Goal: Information Seeking & Learning: Find specific fact

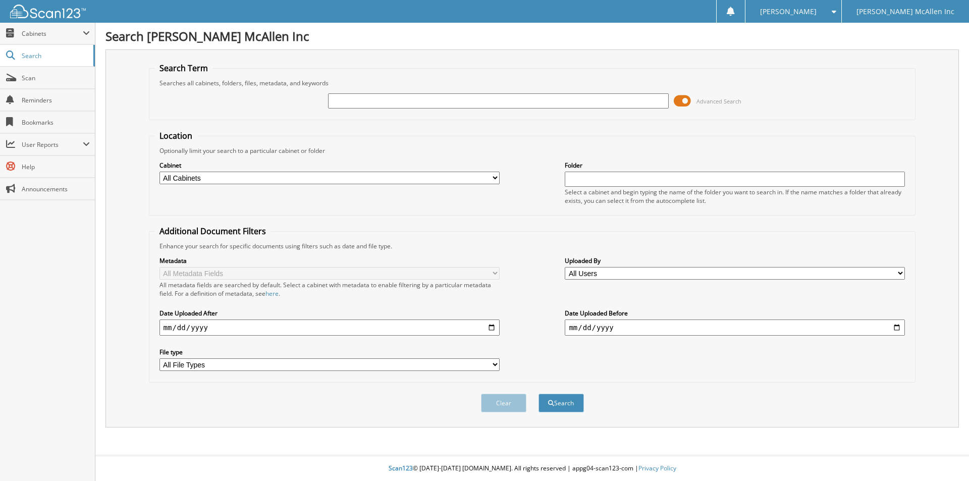
click at [416, 105] on input "text" at bounding box center [498, 100] width 340 height 15
type input "n5145624"
click at [538, 394] on button "Search" at bounding box center [560, 403] width 45 height 19
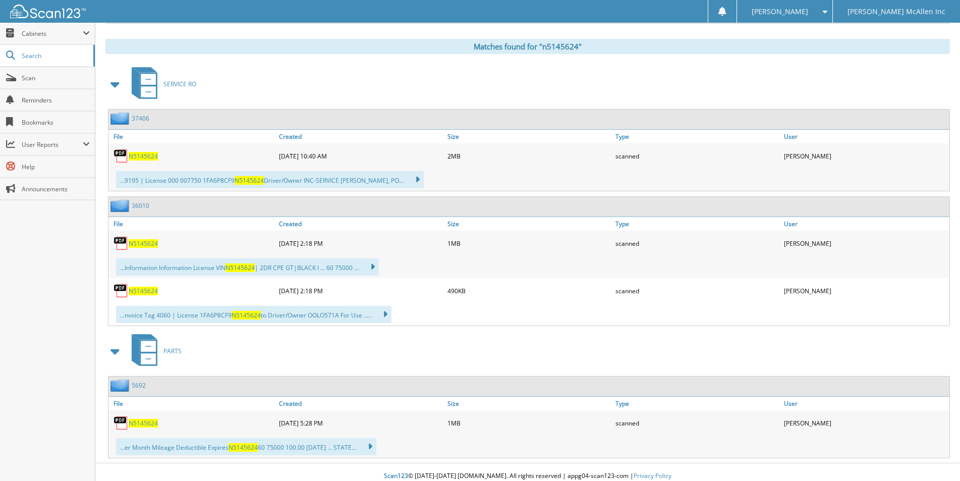
scroll to position [412, 0]
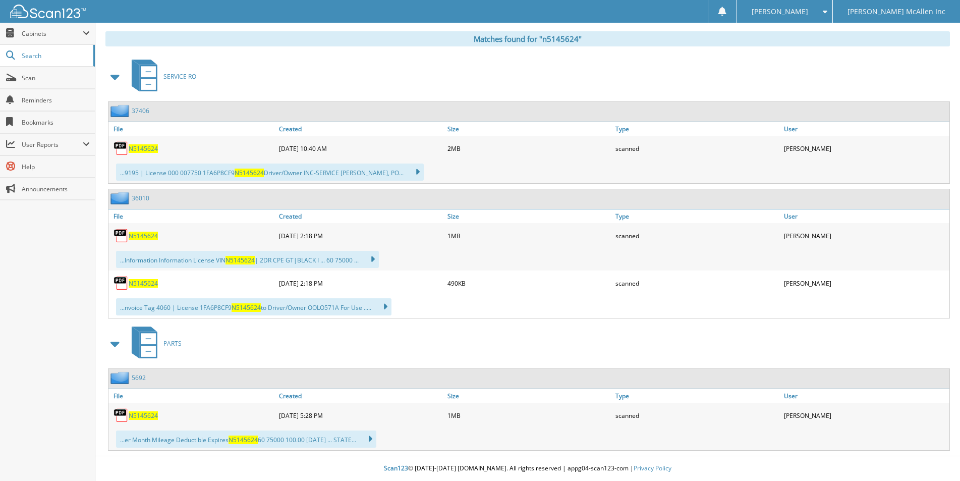
click at [138, 148] on span "N5145624" at bounding box center [143, 148] width 29 height 9
click at [136, 198] on link "36010" at bounding box center [141, 198] width 18 height 9
